Goal: Task Accomplishment & Management: Use online tool/utility

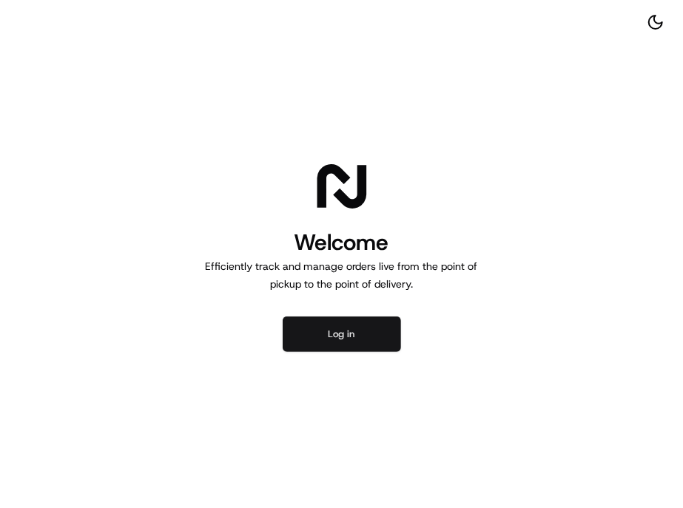
click at [365, 317] on button "Log in" at bounding box center [342, 334] width 118 height 35
